Goal: Task Accomplishment & Management: Manage account settings

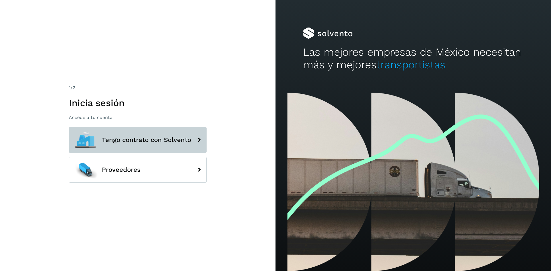
click at [134, 137] on span "Tengo contrato con Solvento" at bounding box center [146, 140] width 89 height 7
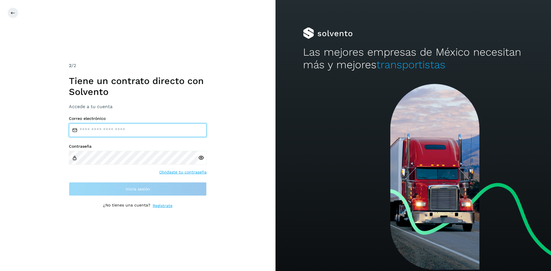
click at [147, 133] on input "email" at bounding box center [138, 130] width 138 height 14
type input "**********"
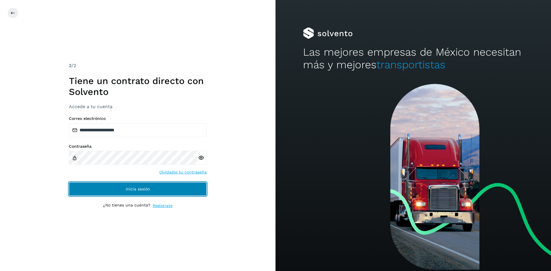
click at [112, 192] on button "Inicia sesión" at bounding box center [138, 189] width 138 height 14
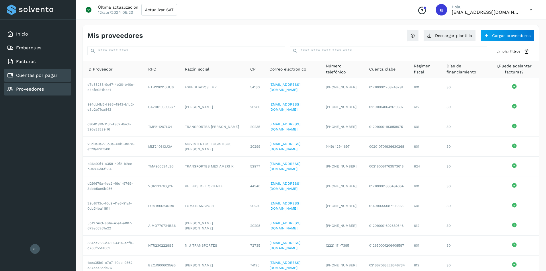
click at [44, 74] on link "Cuentas por pagar" at bounding box center [37, 75] width 42 height 5
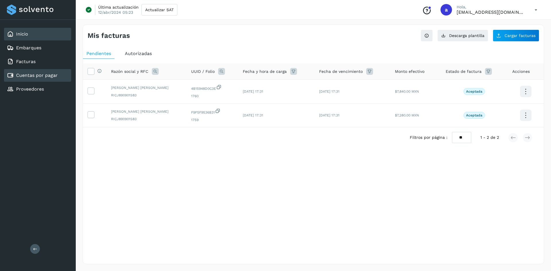
click at [19, 35] on link "Inicio" at bounding box center [22, 33] width 12 height 5
